Goal: Task Accomplishment & Management: Manage account settings

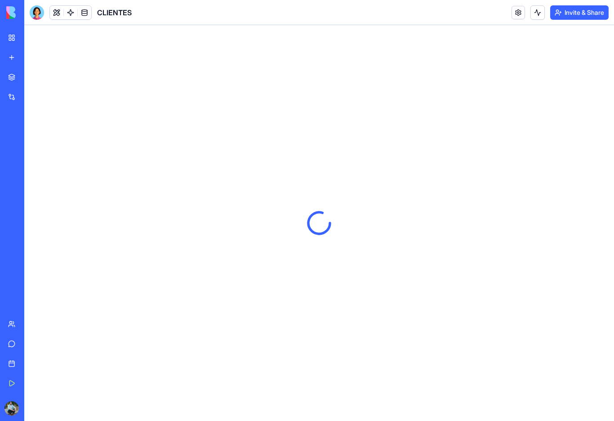
click at [57, 12] on button at bounding box center [56, 12] width 13 height 13
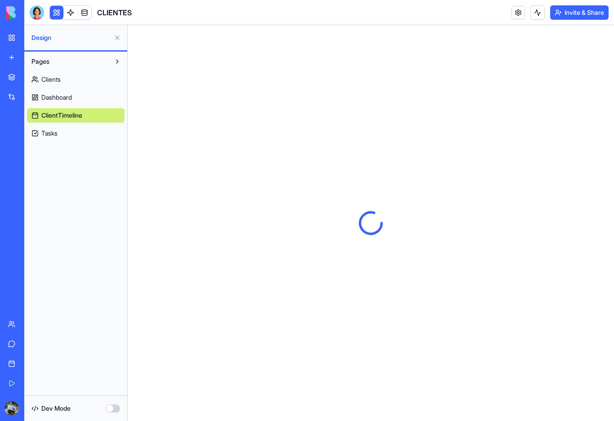
click at [70, 100] on span "Dashboard" at bounding box center [56, 97] width 31 height 9
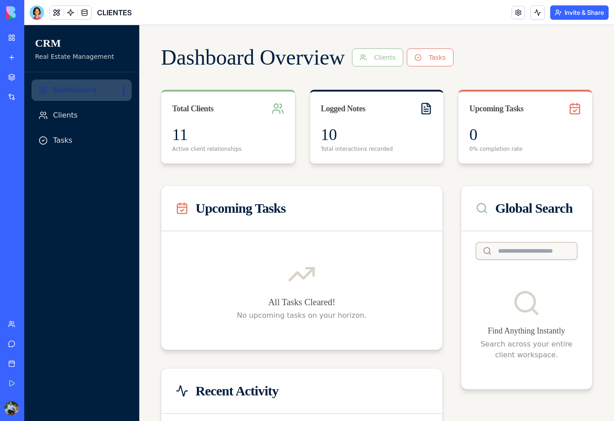
click at [72, 115] on span "Clients" at bounding box center [65, 115] width 25 height 11
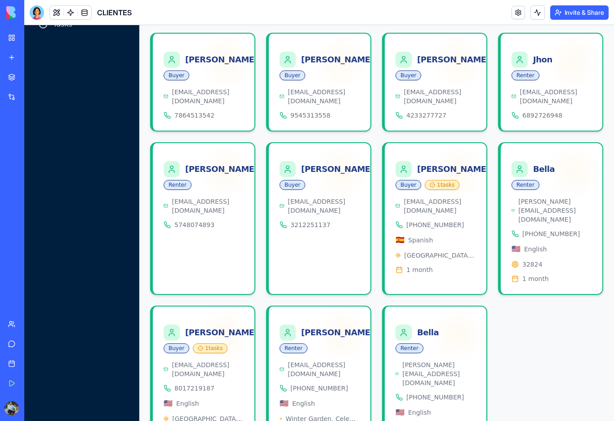
scroll to position [116, 0]
click at [190, 325] on div "Laura Black" at bounding box center [211, 333] width 94 height 16
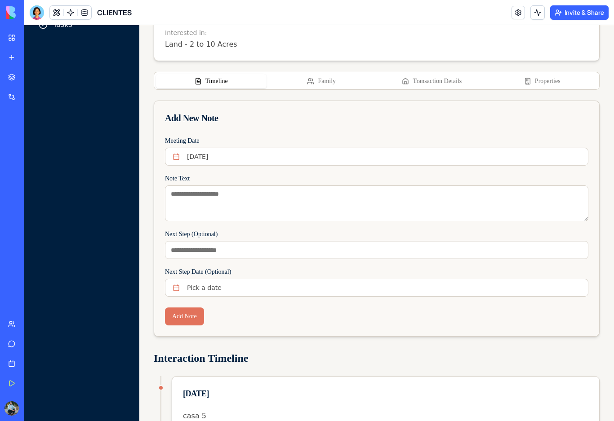
click at [550, 80] on button "Properties" at bounding box center [542, 81] width 111 height 14
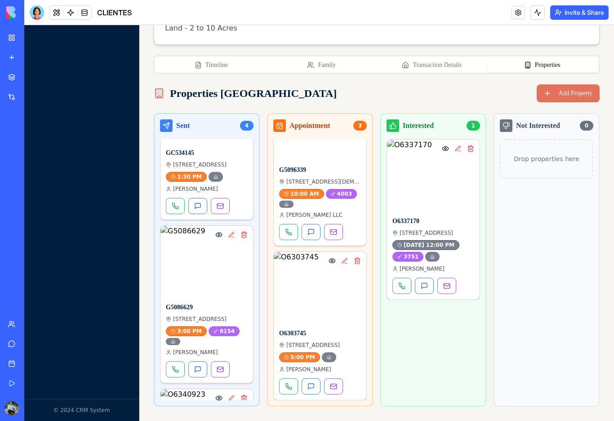
scroll to position [253, 0]
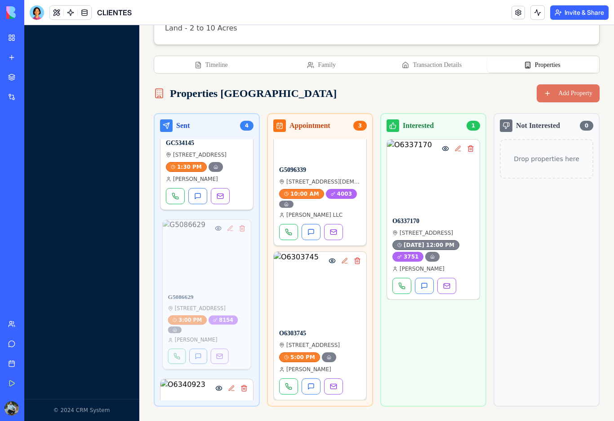
click at [215, 306] on span "26012 SPLENDID MEADOW CT, ASTATULA, FL 34705" at bounding box center [200, 309] width 51 height 7
click at [220, 306] on span "26012 SPLENDID MEADOW CT, ASTATULA, FL 34705" at bounding box center [200, 309] width 51 height 7
click at [231, 223] on button at bounding box center [230, 228] width 10 height 10
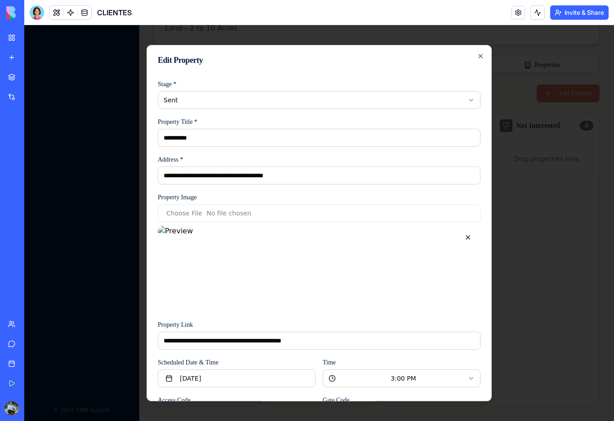
click at [206, 178] on input "**********" at bounding box center [319, 176] width 323 height 18
click at [203, 176] on input "**********" at bounding box center [319, 176] width 323 height 18
click at [482, 54] on icon "button" at bounding box center [480, 56] width 4 height 4
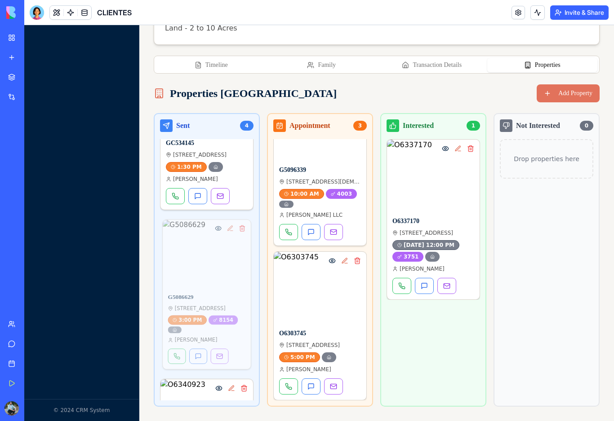
click at [220, 223] on button at bounding box center [218, 228] width 10 height 10
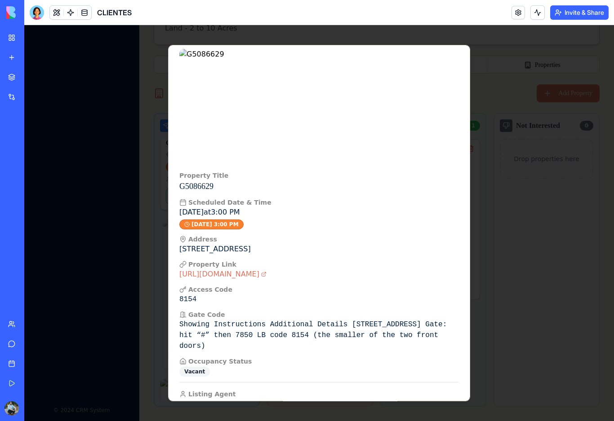
scroll to position [23, 0]
